Goal: Task Accomplishment & Management: Manage account settings

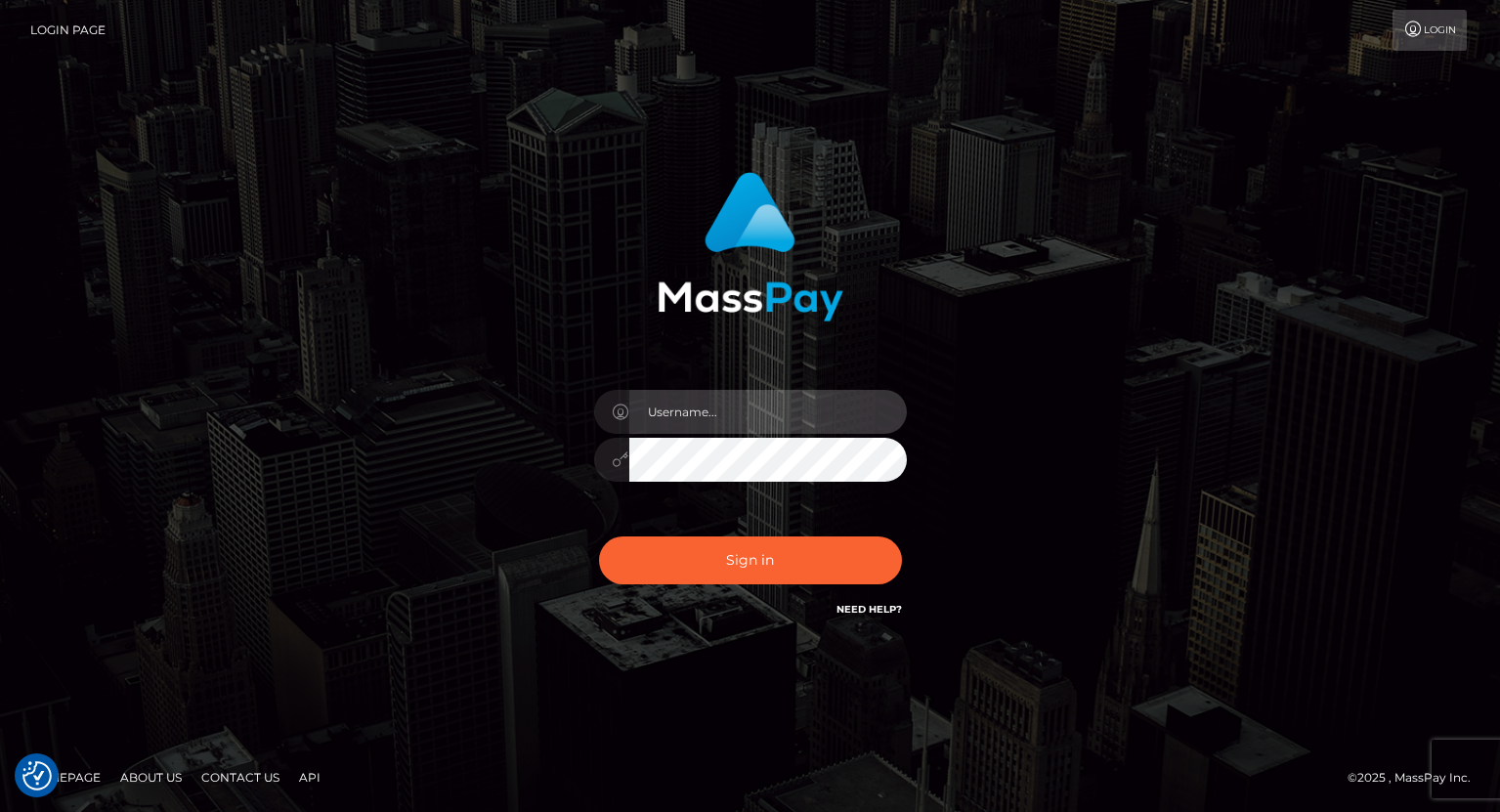
click at [667, 418] on input "text" at bounding box center [767, 411] width 277 height 44
type input "tatyanafansly1"
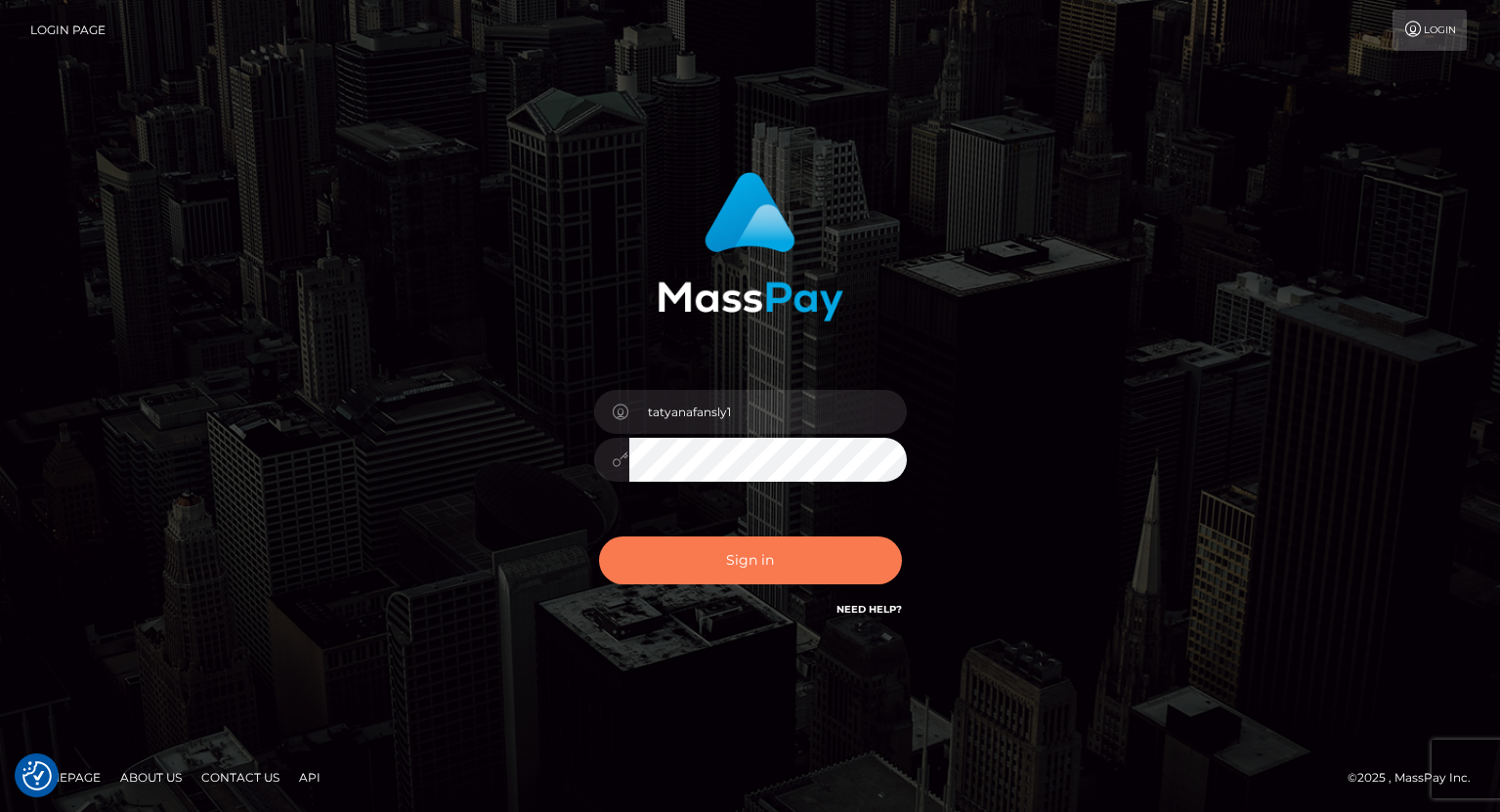
click at [753, 565] on button "Sign in" at bounding box center [750, 561] width 303 height 48
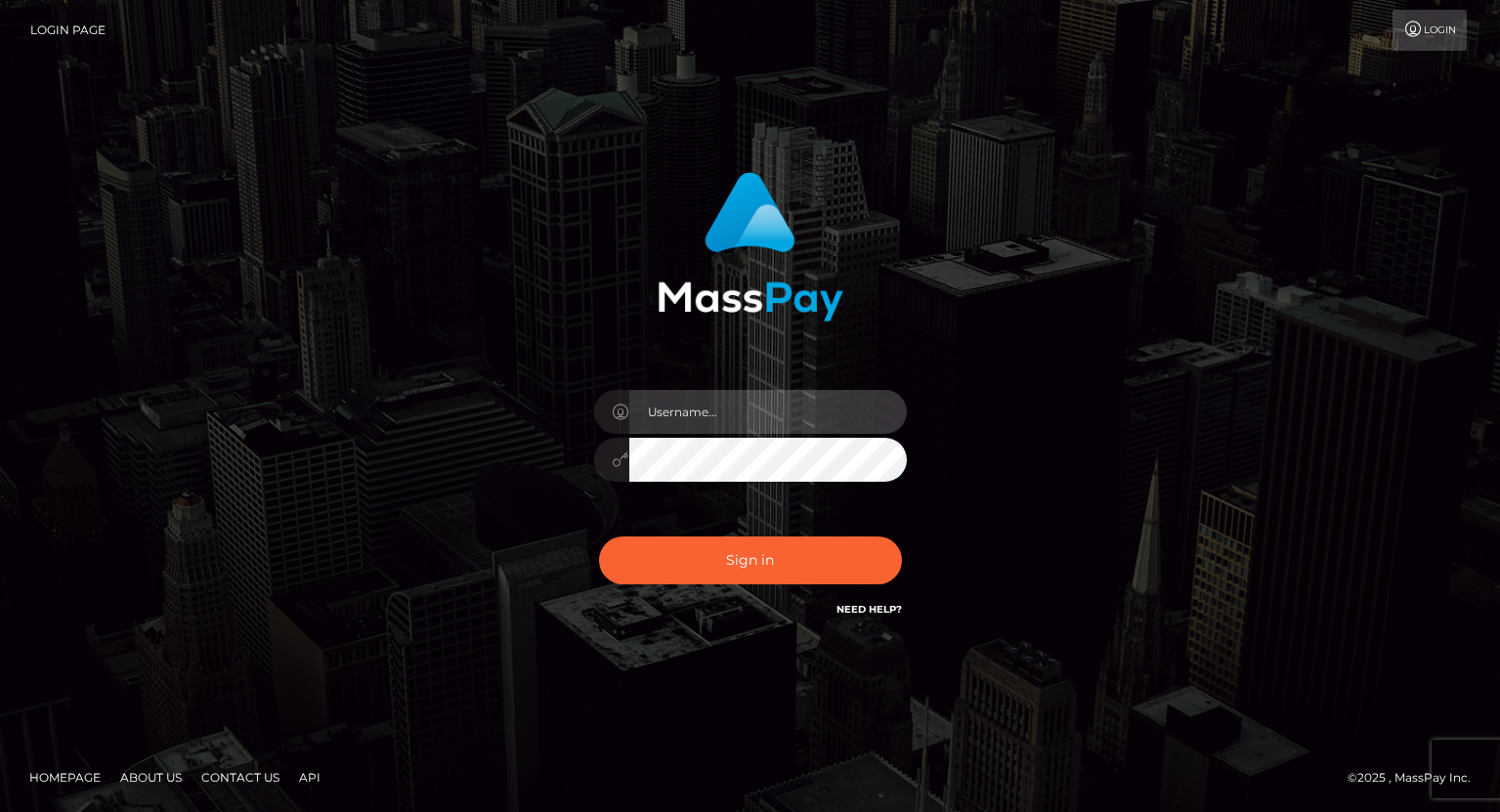
click at [783, 421] on input "text" at bounding box center [767, 411] width 277 height 44
type input "tatyanafansly1"
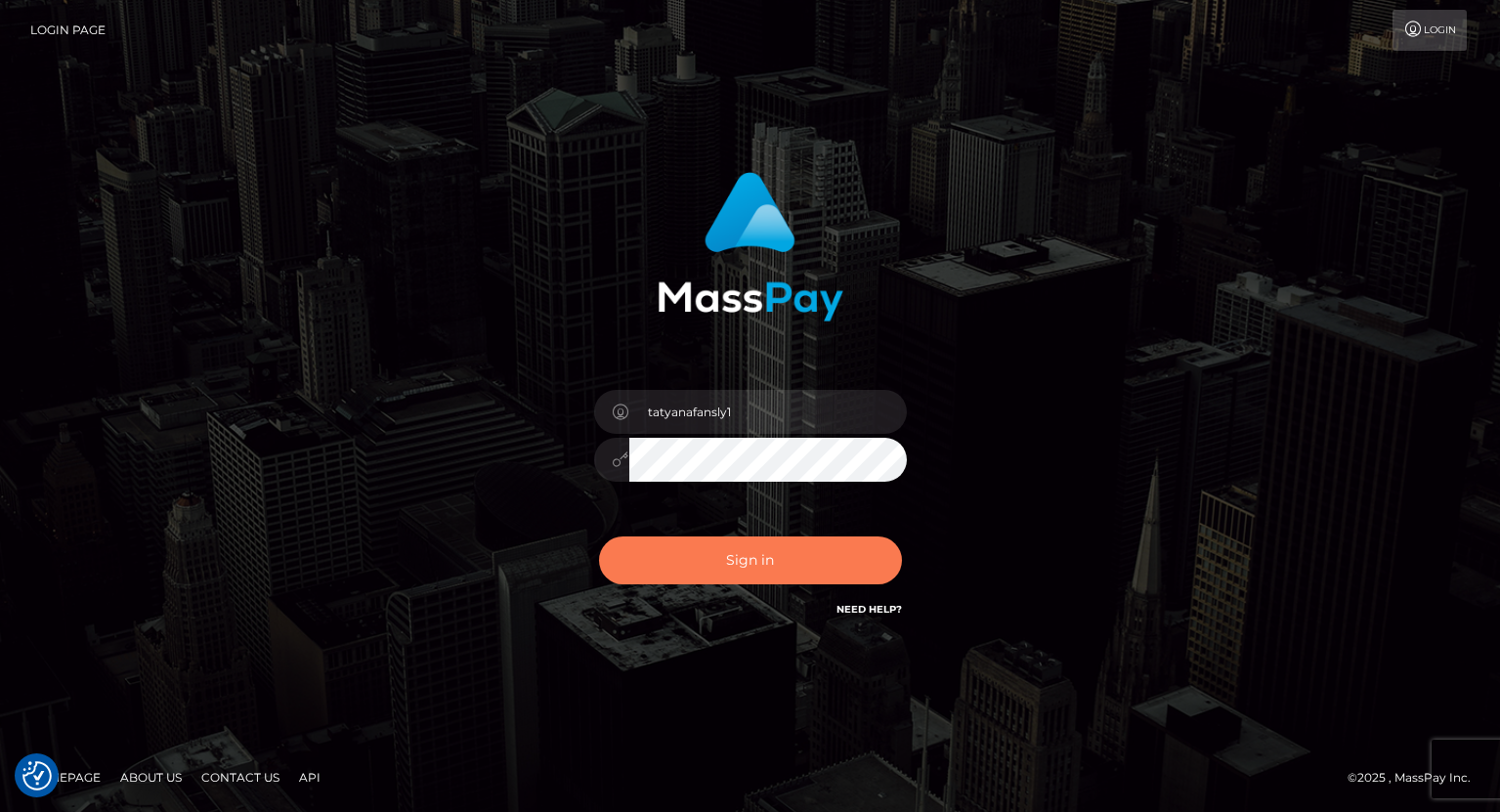
click at [777, 539] on button "Sign in" at bounding box center [750, 561] width 303 height 48
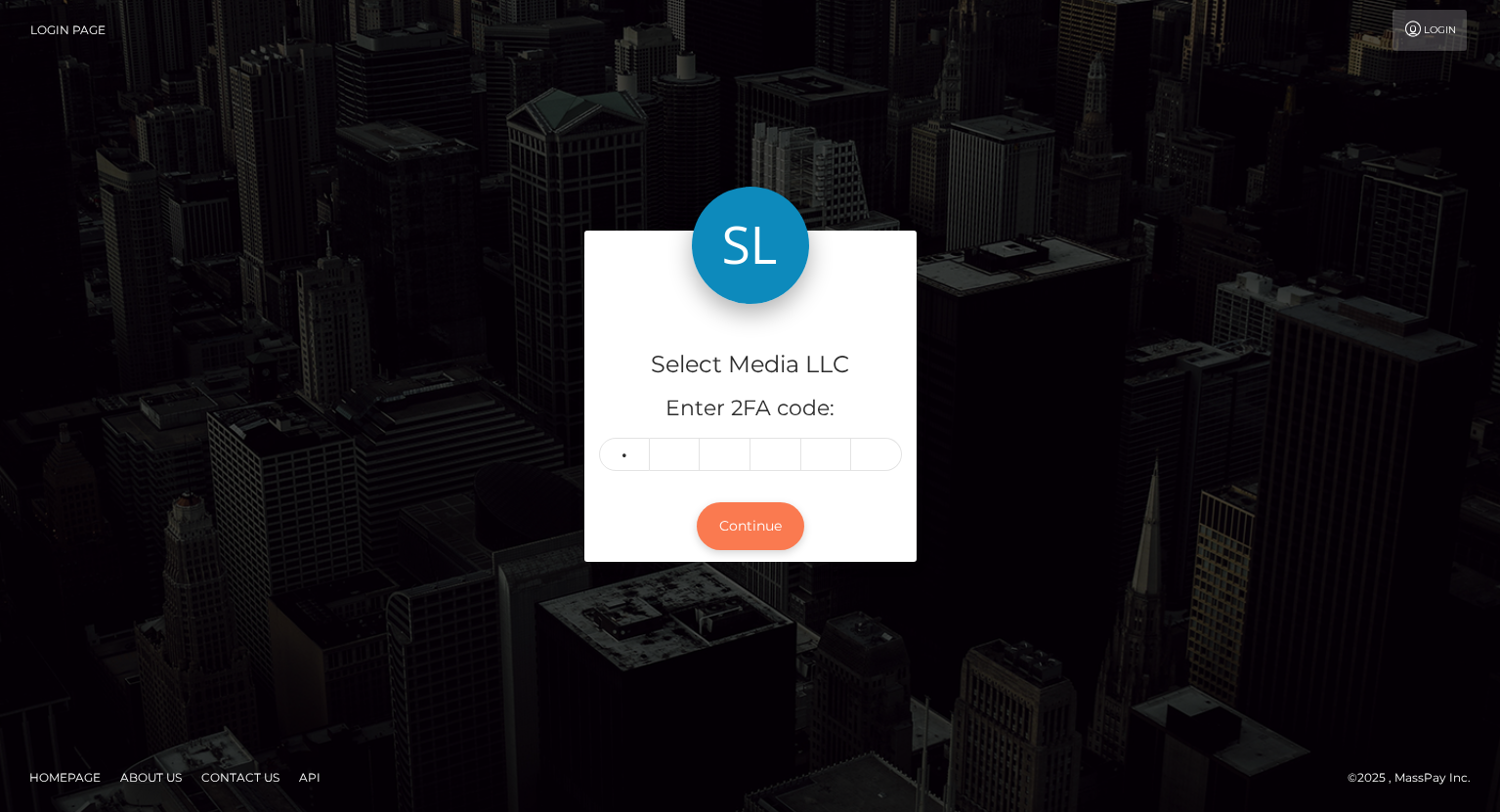
type input "8"
type input "5"
type input "8"
type input "2"
type input "5"
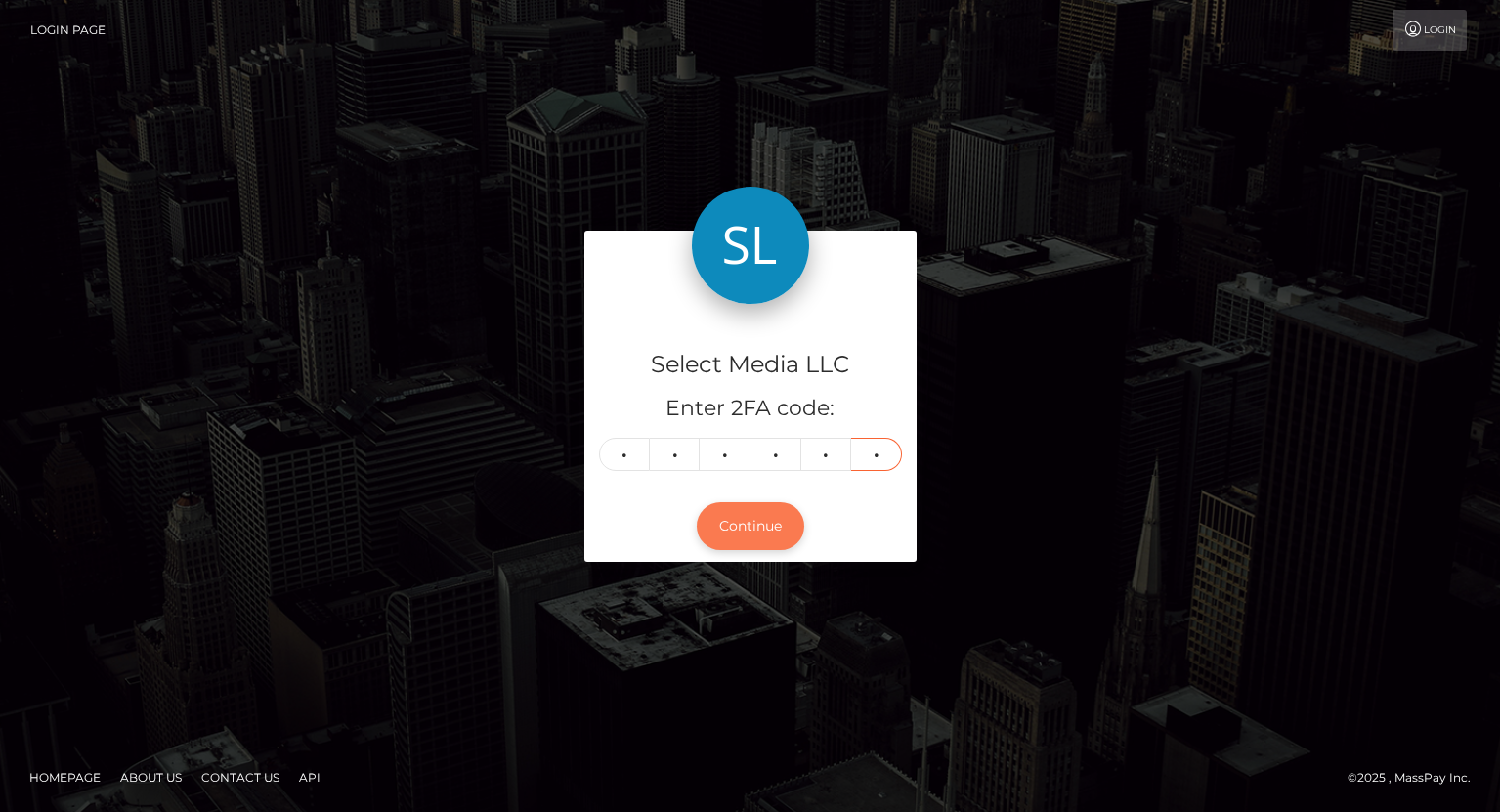
type input "9"
click at [760, 527] on button "Continue" at bounding box center [750, 526] width 107 height 48
